Goal: Information Seeking & Learning: Learn about a topic

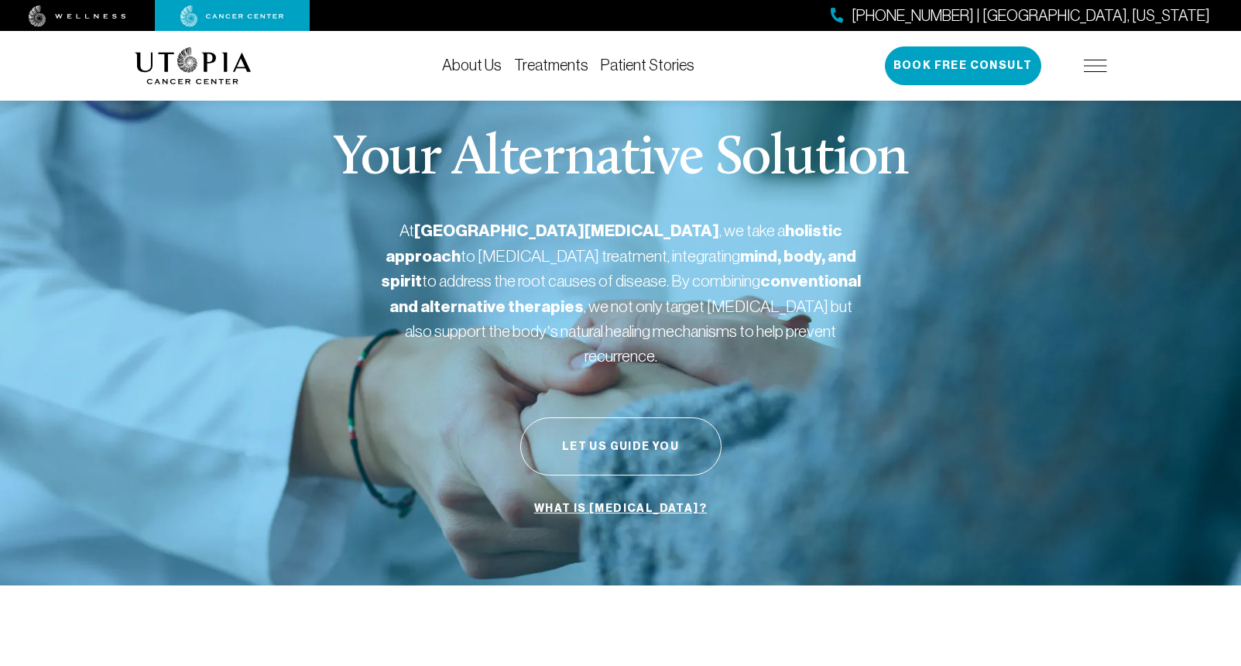
click at [547, 66] on link "Treatments" at bounding box center [551, 65] width 74 height 17
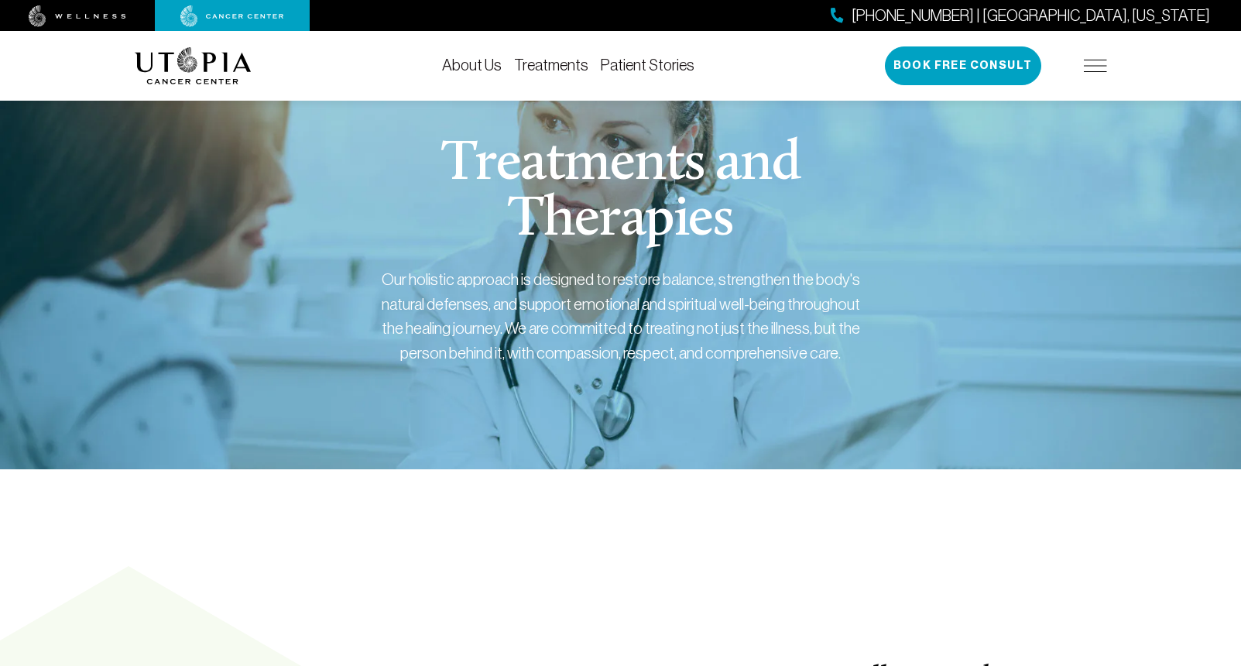
click at [557, 64] on link "Treatments" at bounding box center [551, 65] width 74 height 17
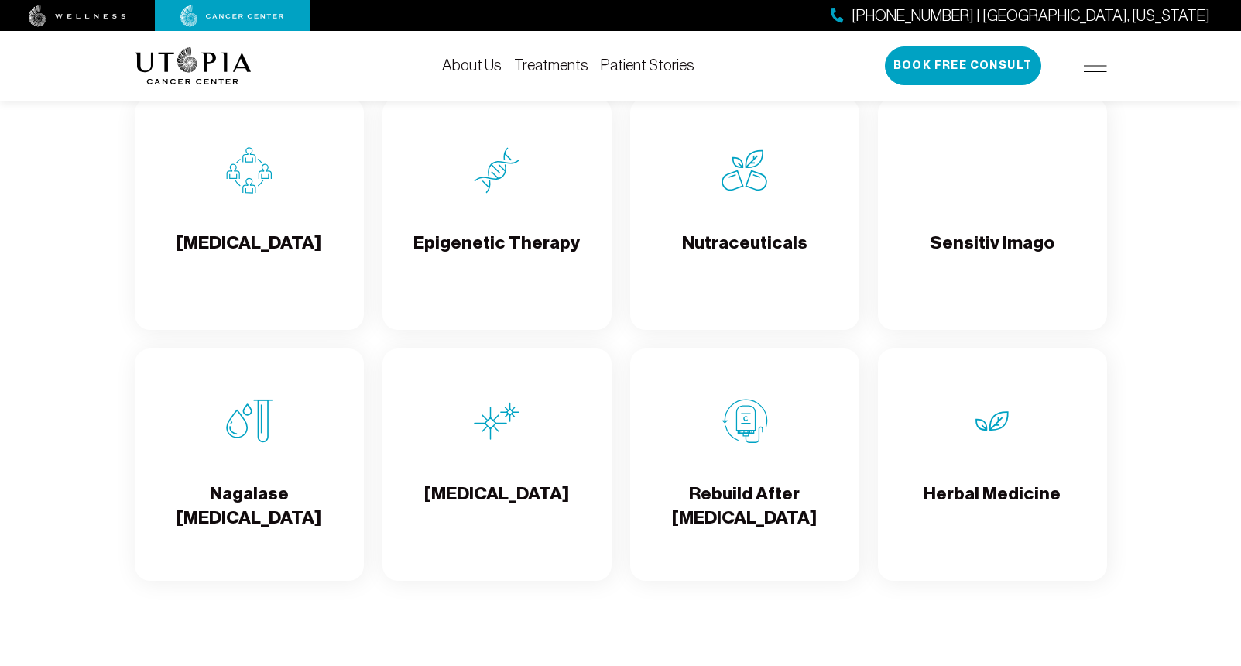
scroll to position [2599, 0]
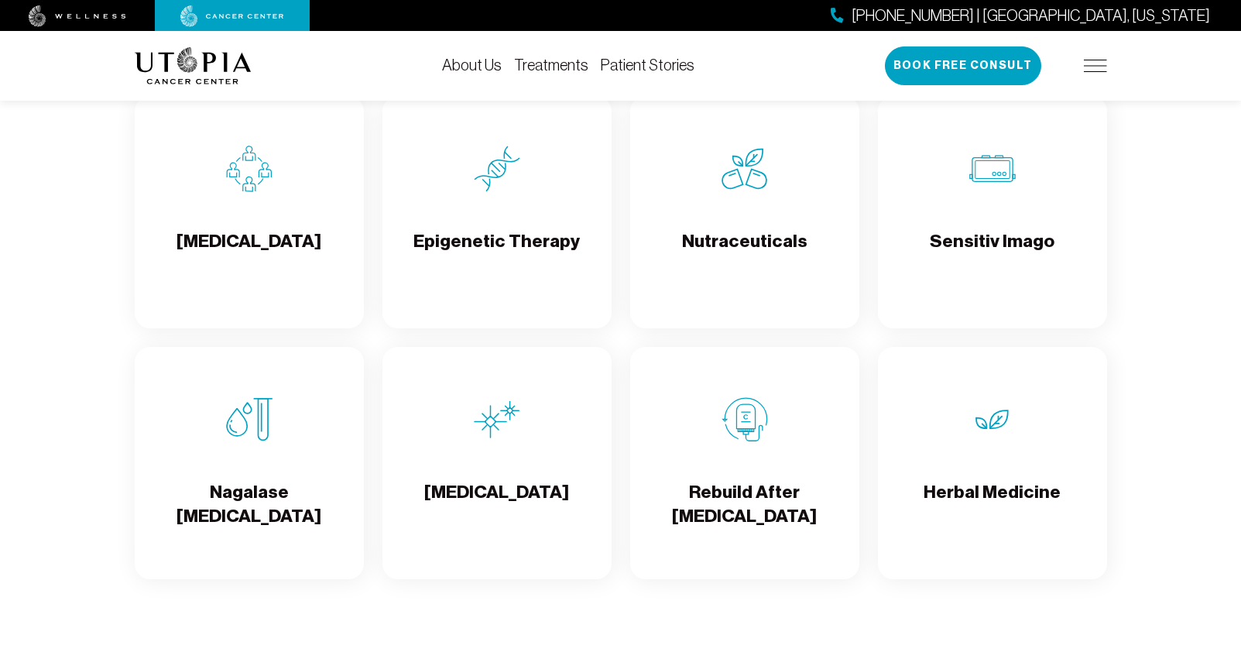
click at [247, 495] on h4 "Nagalase [MEDICAL_DATA]" at bounding box center [249, 505] width 204 height 50
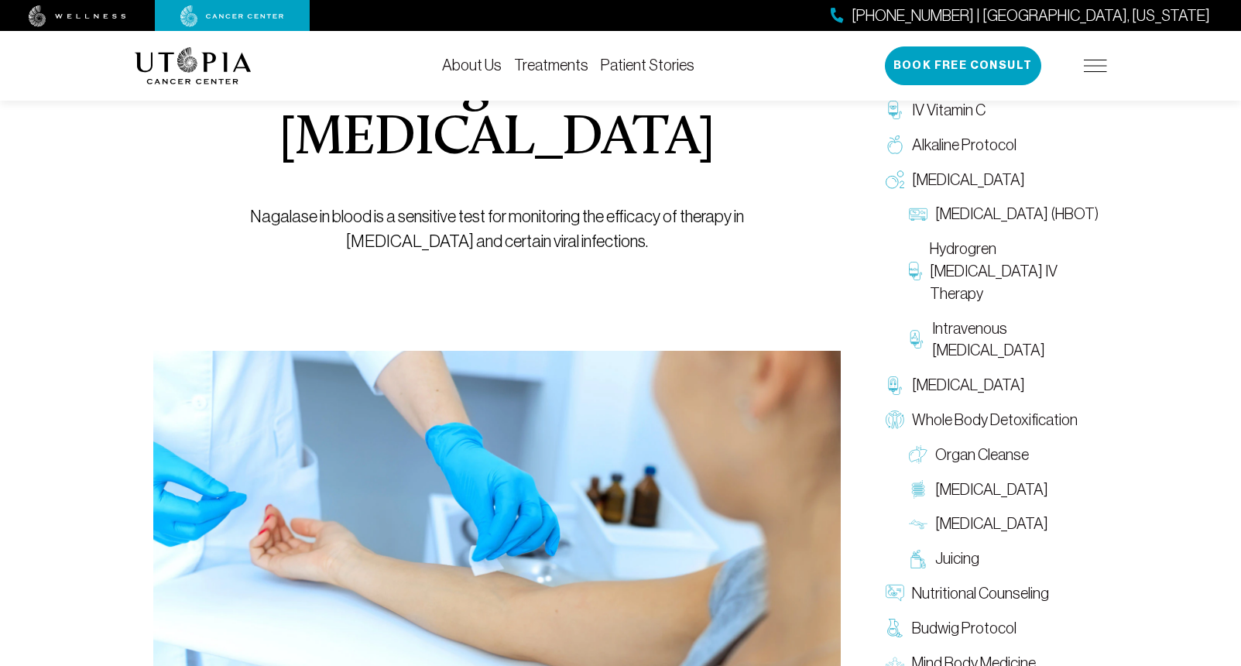
scroll to position [111, 0]
